Goal: Information Seeking & Learning: Understand process/instructions

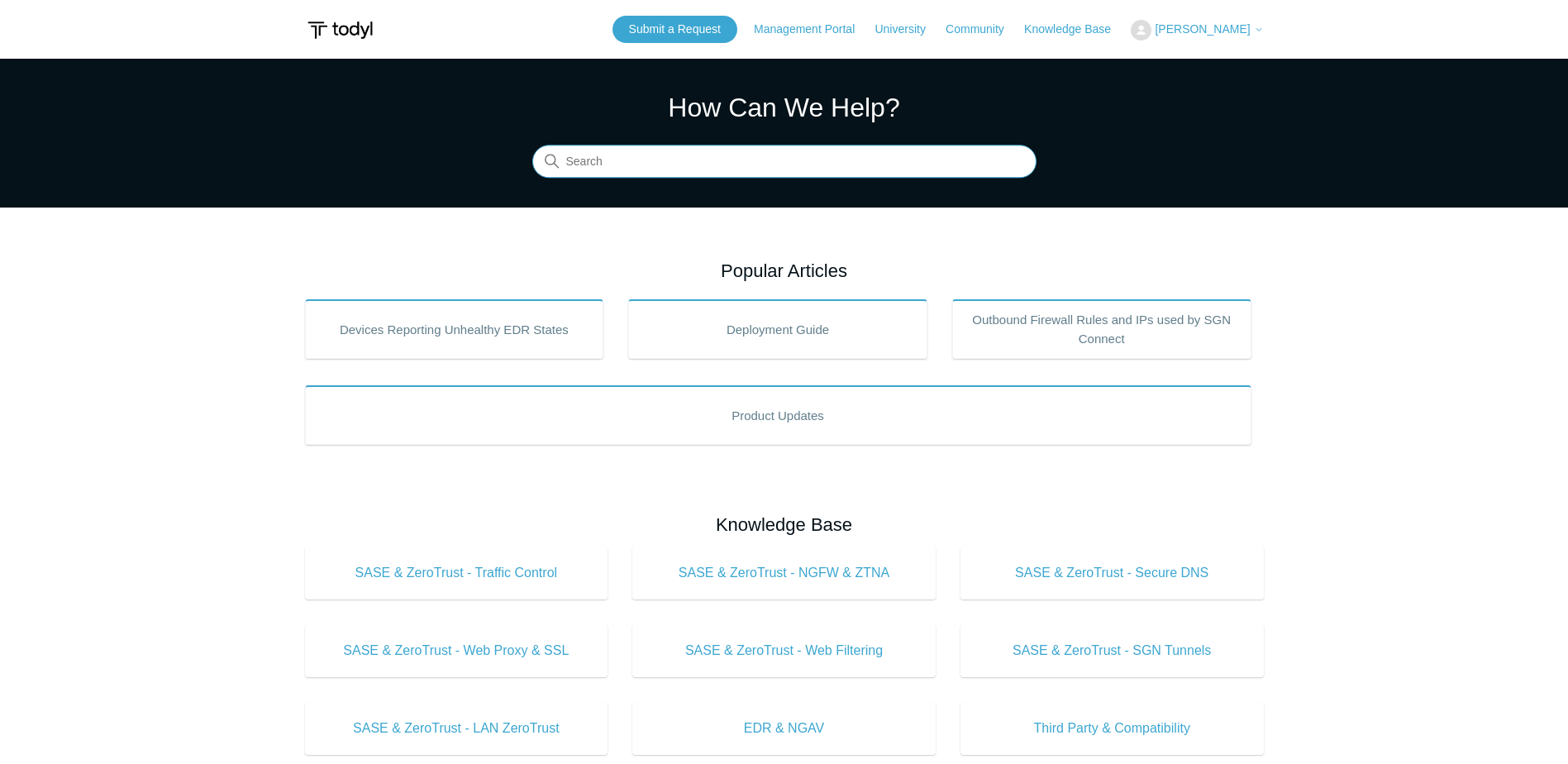
click at [651, 154] on input "Search" at bounding box center [785, 162] width 504 height 33
type input "sso"
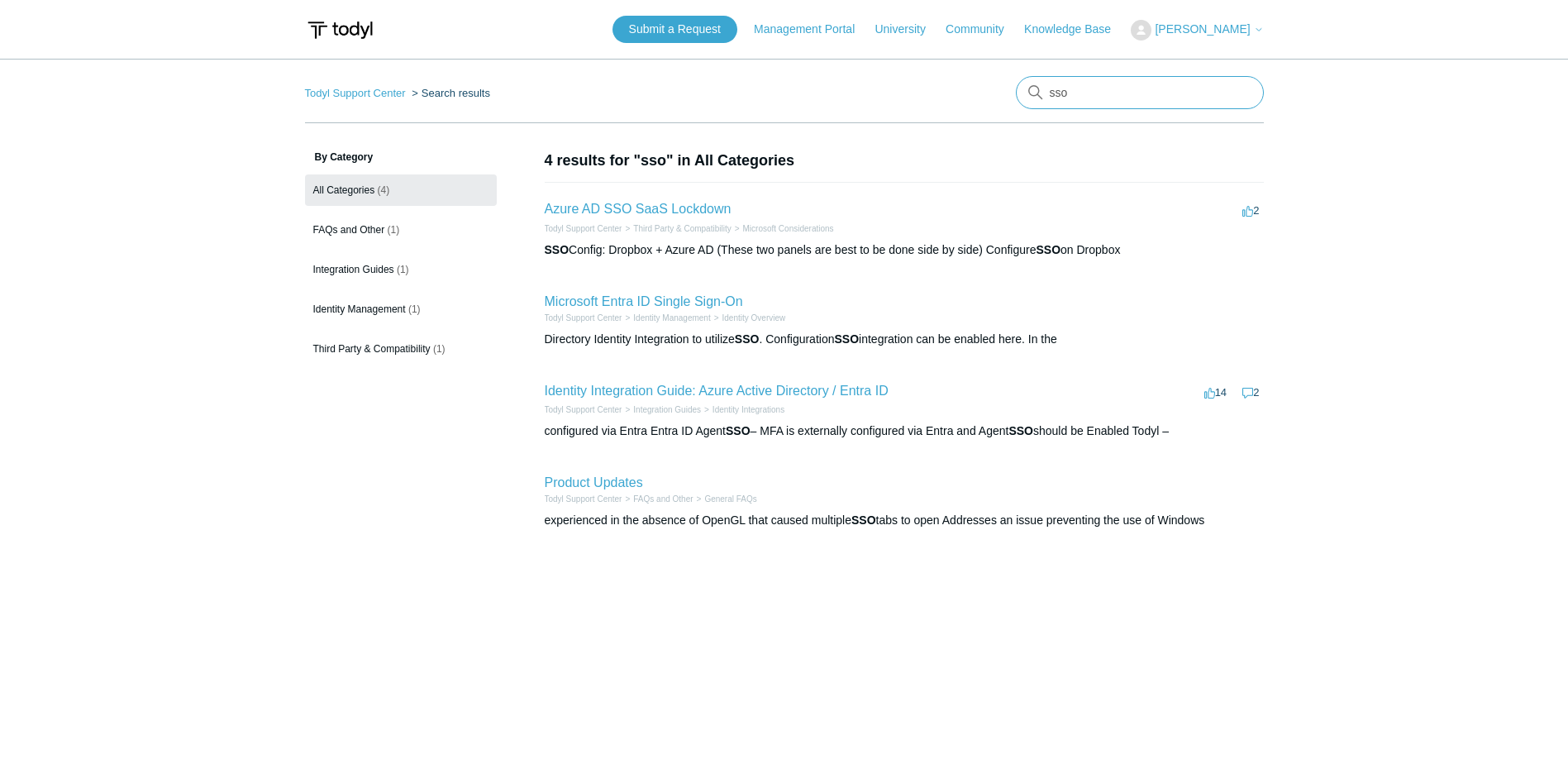
drag, startPoint x: 1107, startPoint y: 82, endPoint x: 1049, endPoint y: 80, distance: 58.0
click at [1049, 80] on input "sso" at bounding box center [1139, 92] width 248 height 33
type input "rmm"
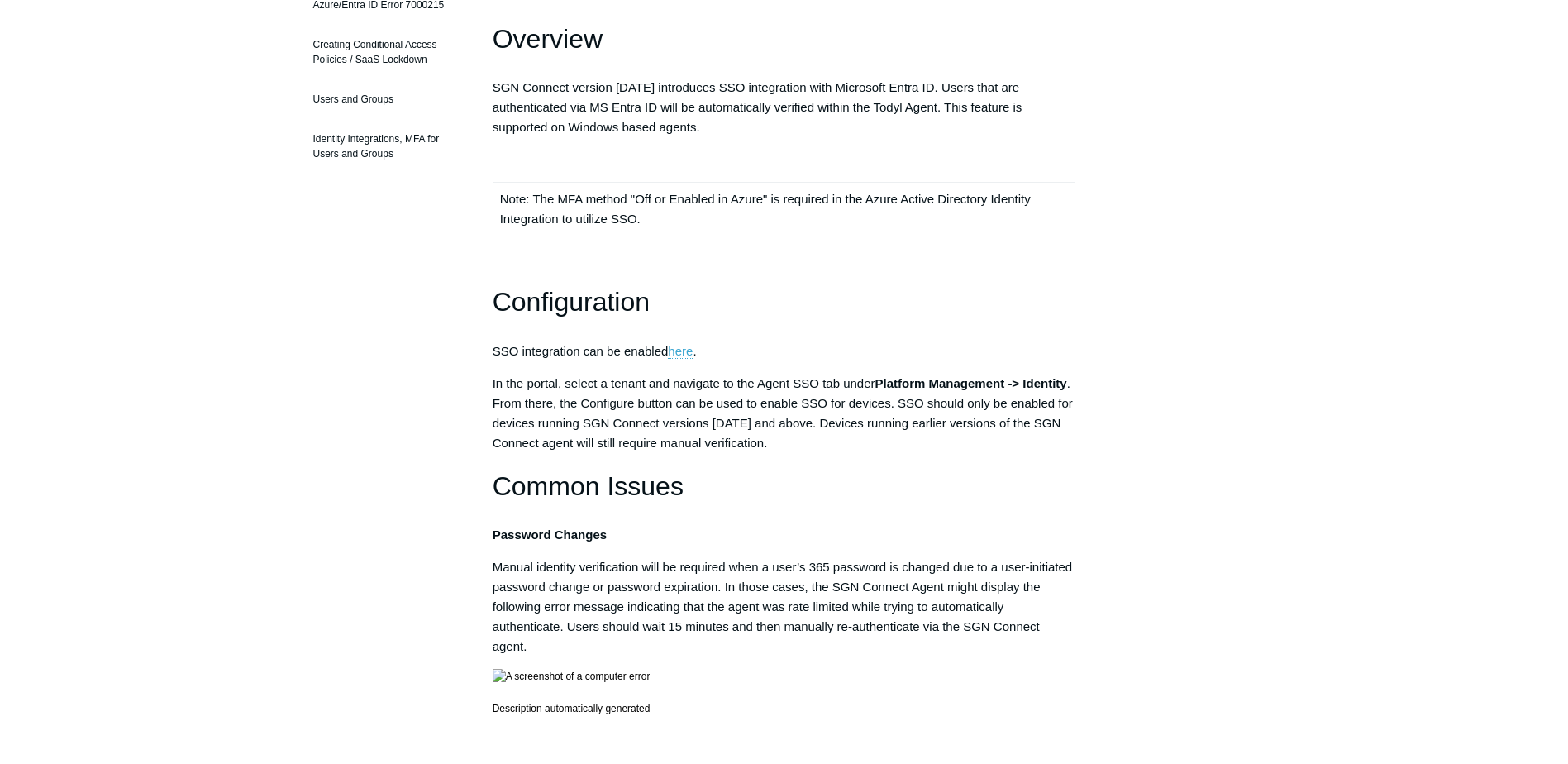
scroll to position [496, 0]
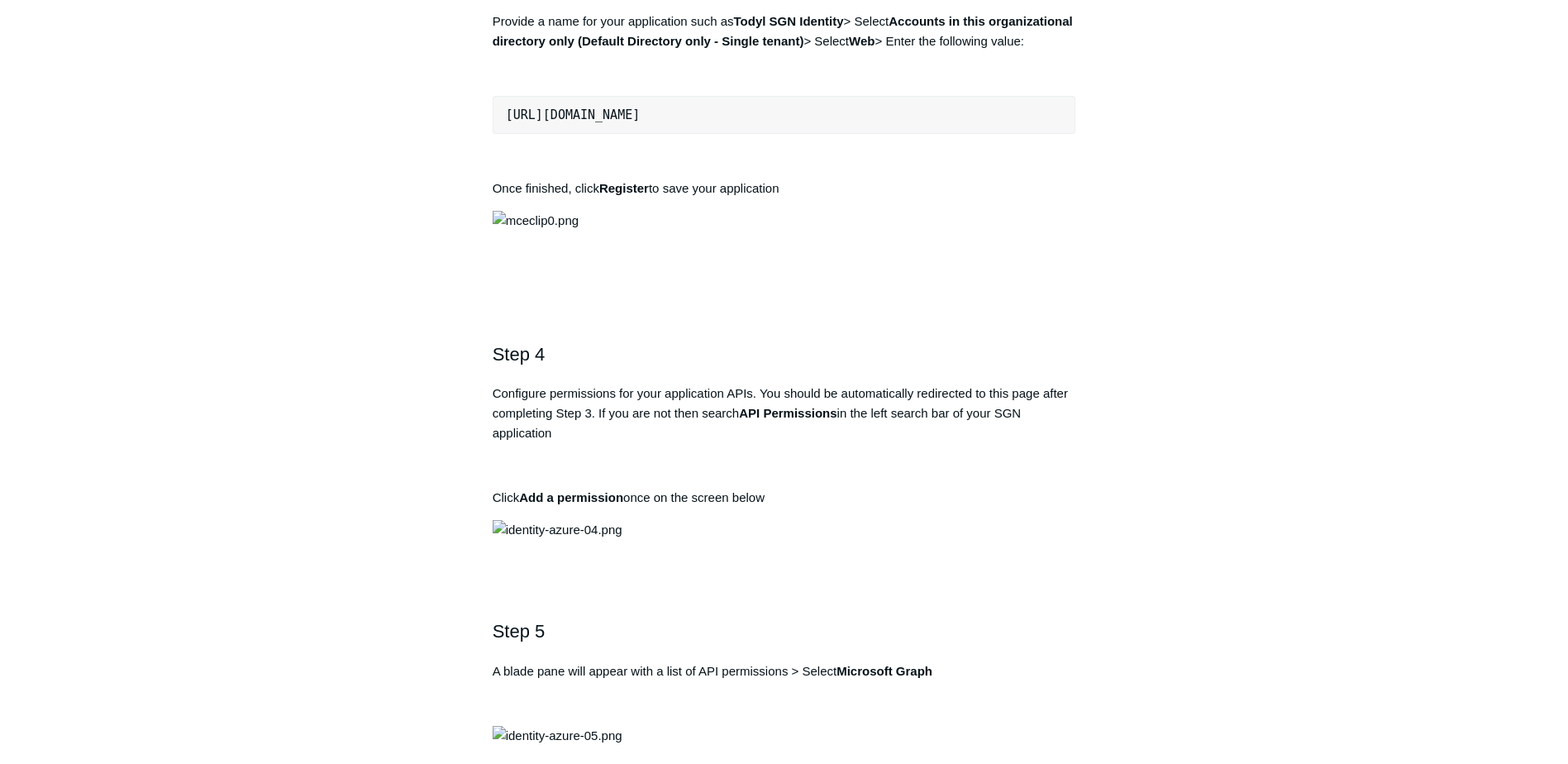
scroll to position [1322, 0]
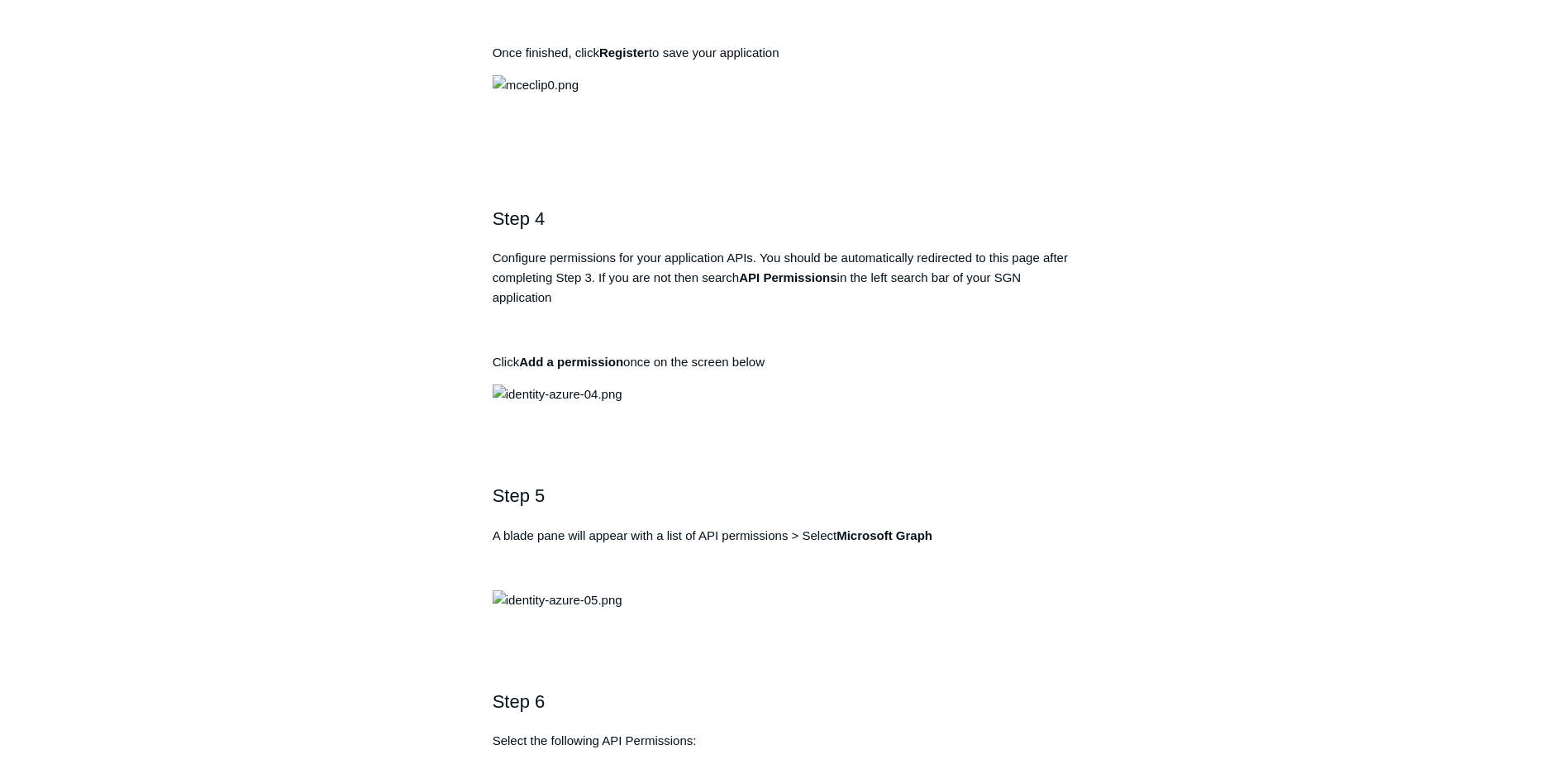
drag, startPoint x: 781, startPoint y: 536, endPoint x: 500, endPoint y: 540, distance: 281.0
copy pre "[URL][DOMAIN_NAME]"
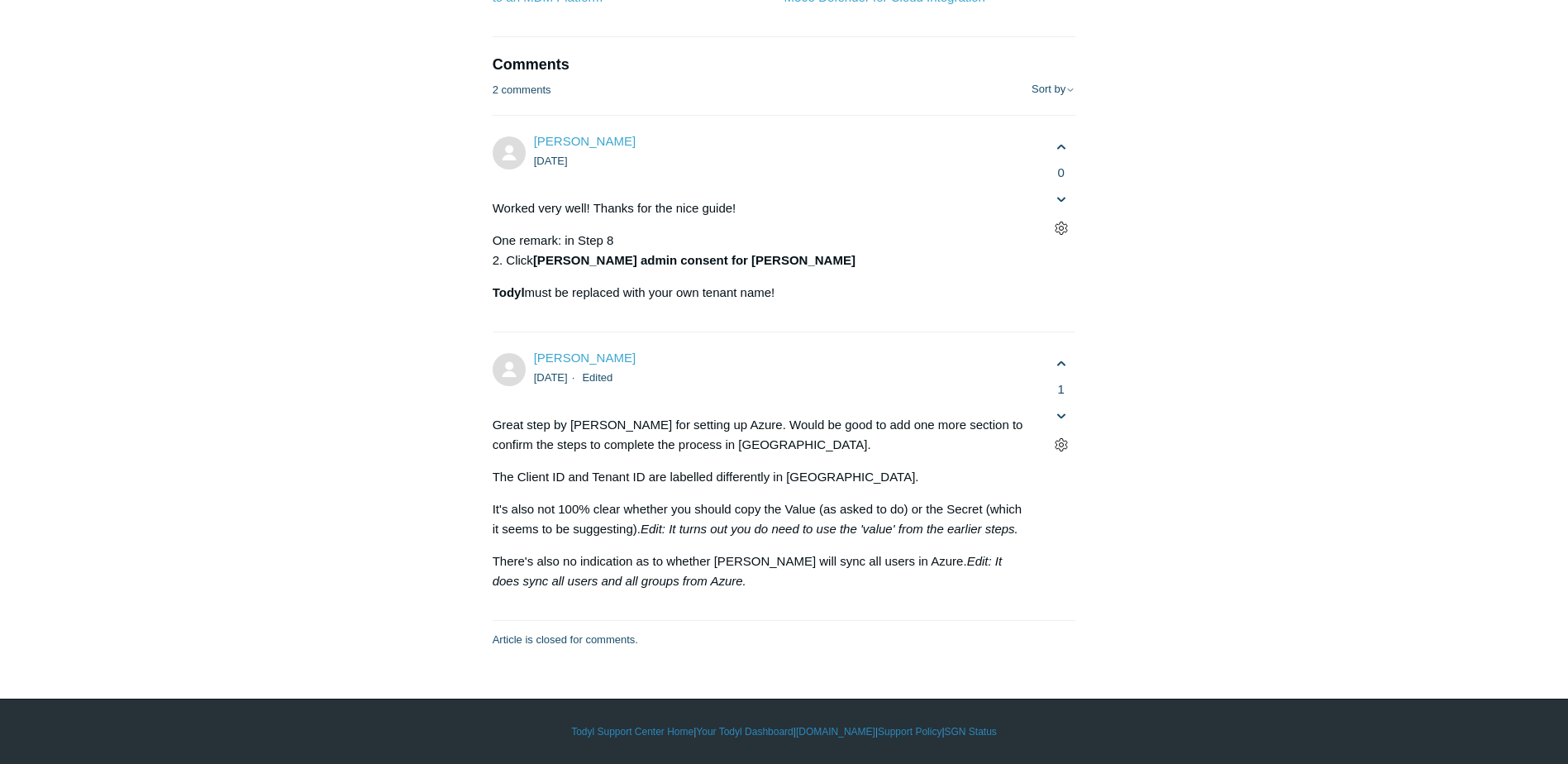
scroll to position [7605, 0]
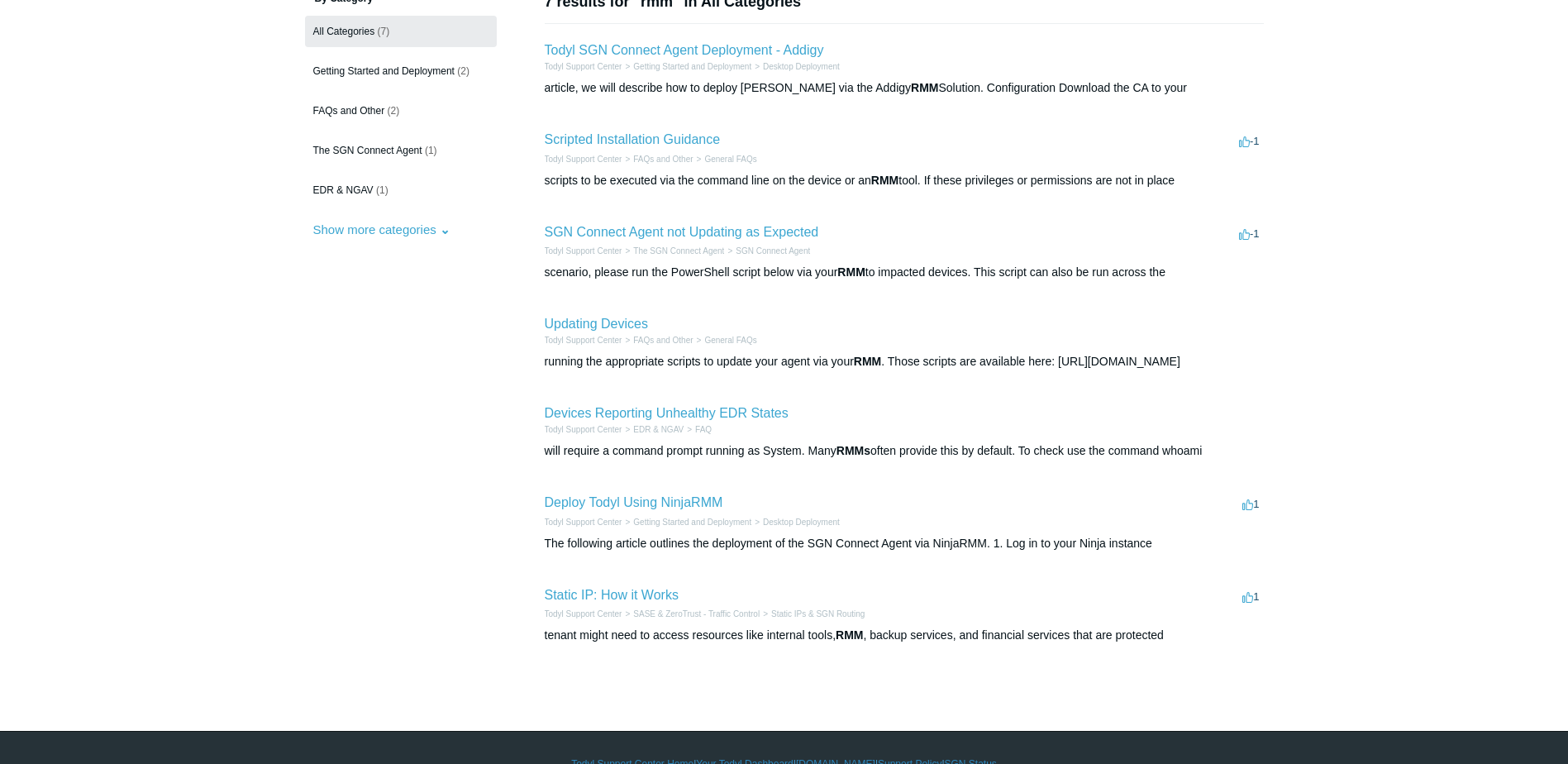
scroll to position [165, 0]
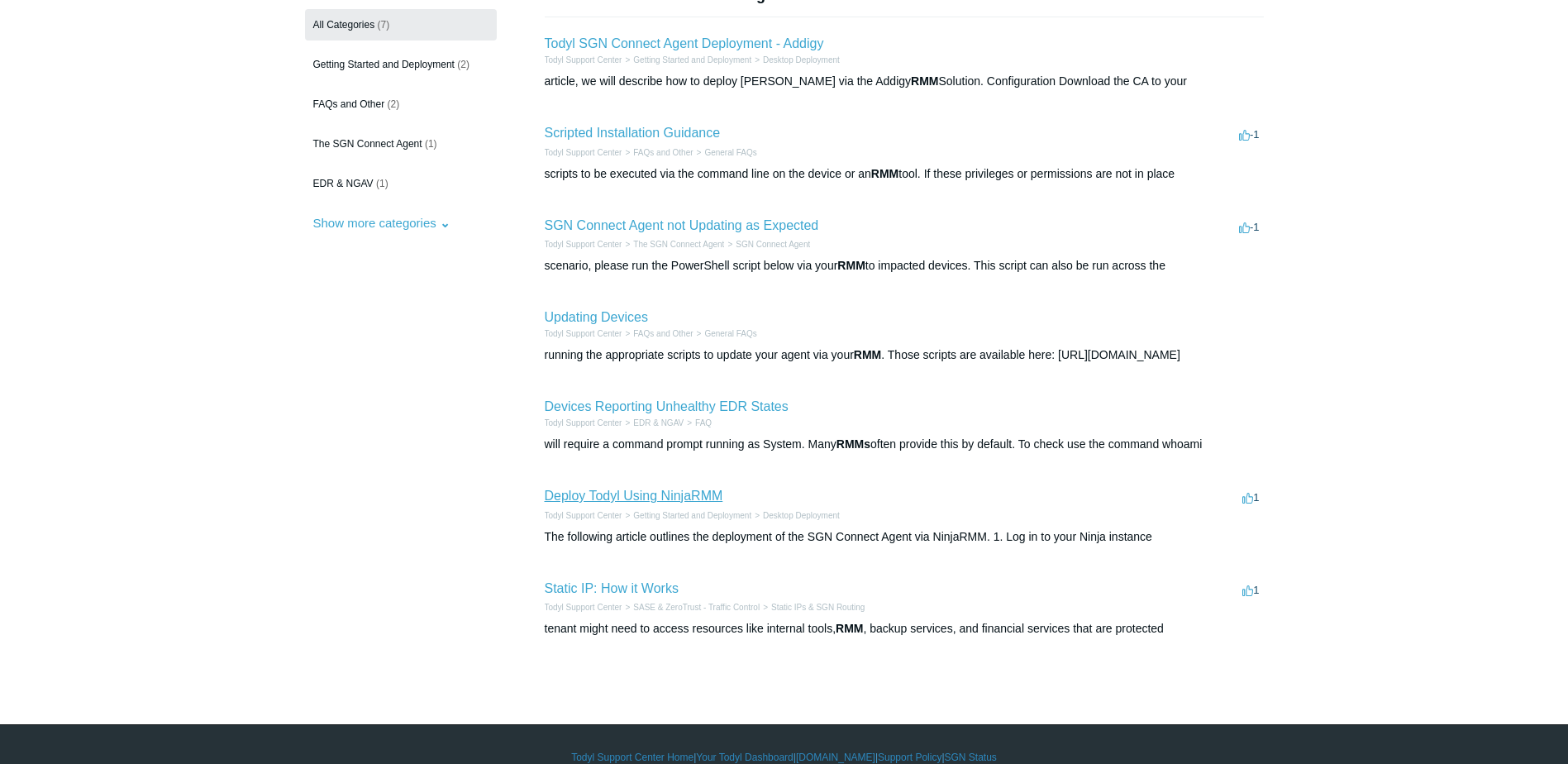
click at [660, 503] on link "Deploy Todyl Using NinjaRMM" at bounding box center [633, 495] width 178 height 14
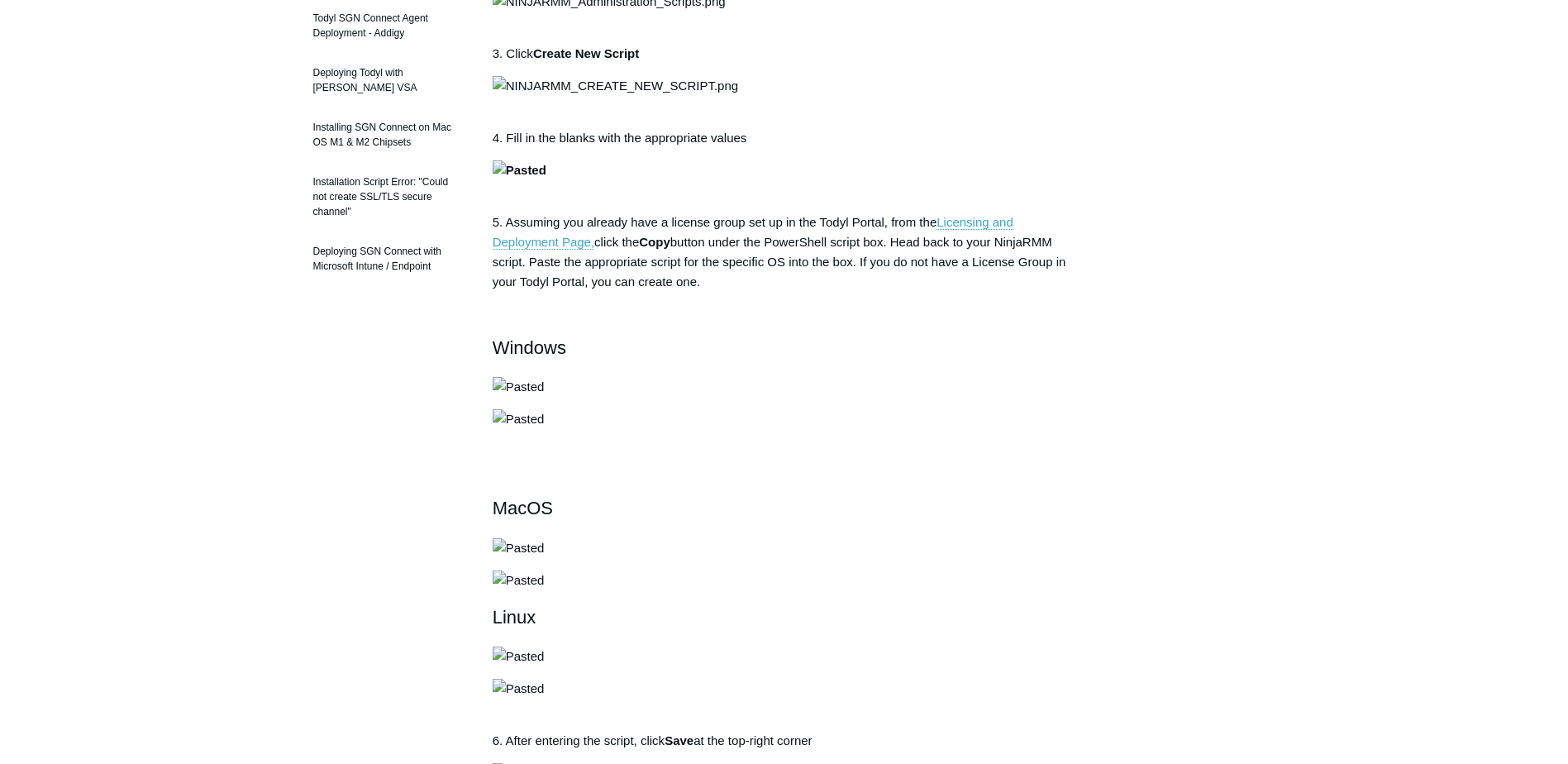
scroll to position [165, 0]
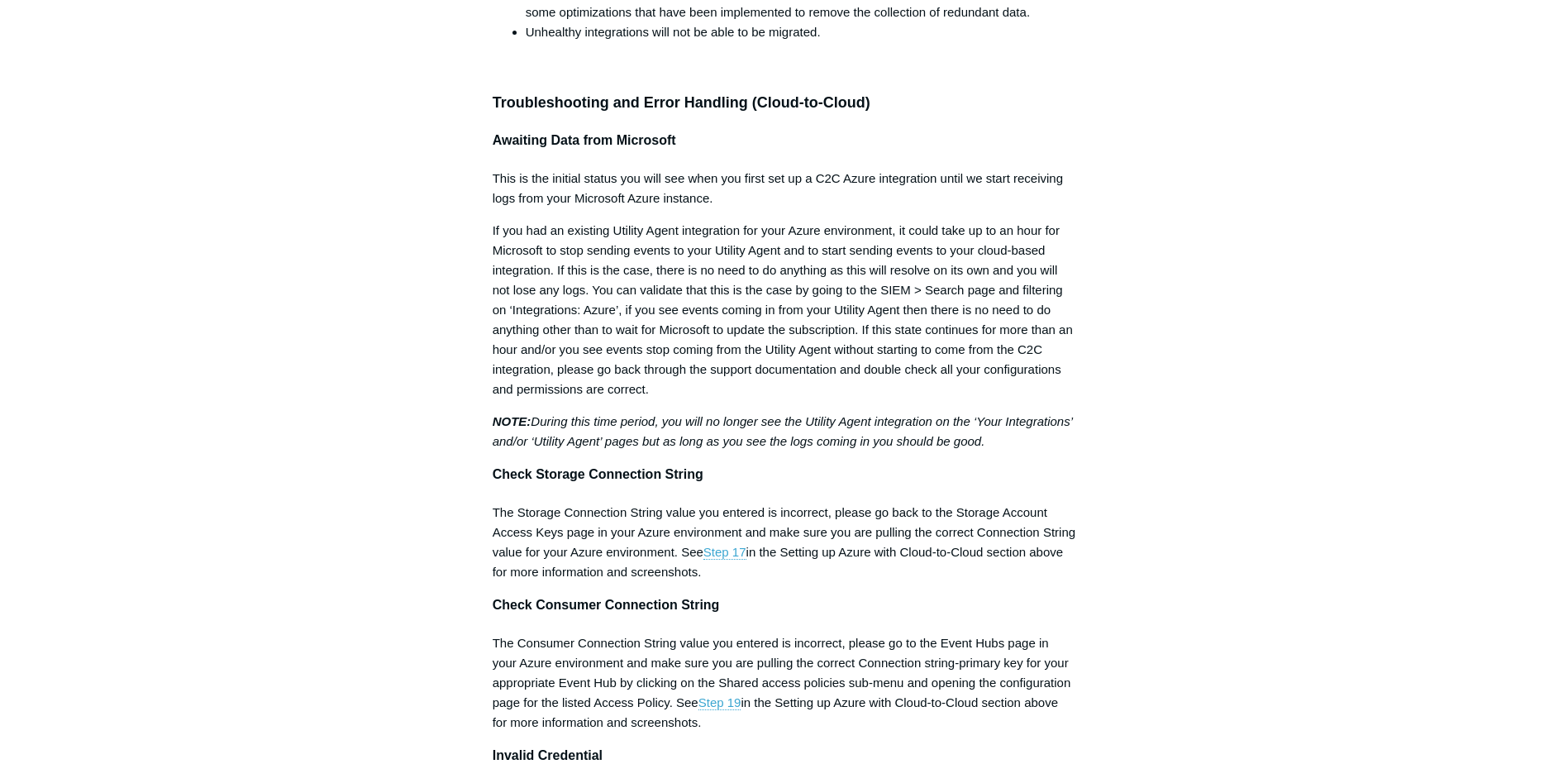
scroll to position [5787, 0]
